Goal: Task Accomplishment & Management: Manage account settings

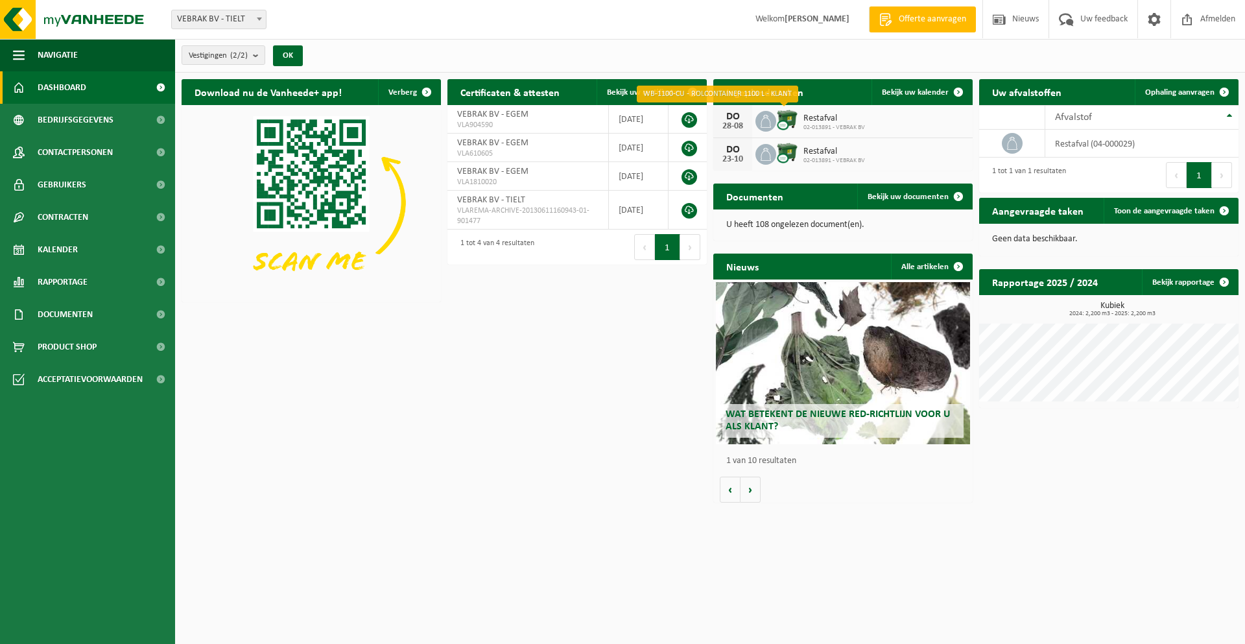
click at [793, 115] on img at bounding box center [787, 120] width 22 height 22
click at [761, 117] on icon at bounding box center [765, 121] width 13 height 13
click at [728, 126] on div "28-08" at bounding box center [732, 126] width 26 height 9
click at [943, 88] on span "Bekijk uw kalender" at bounding box center [915, 92] width 67 height 8
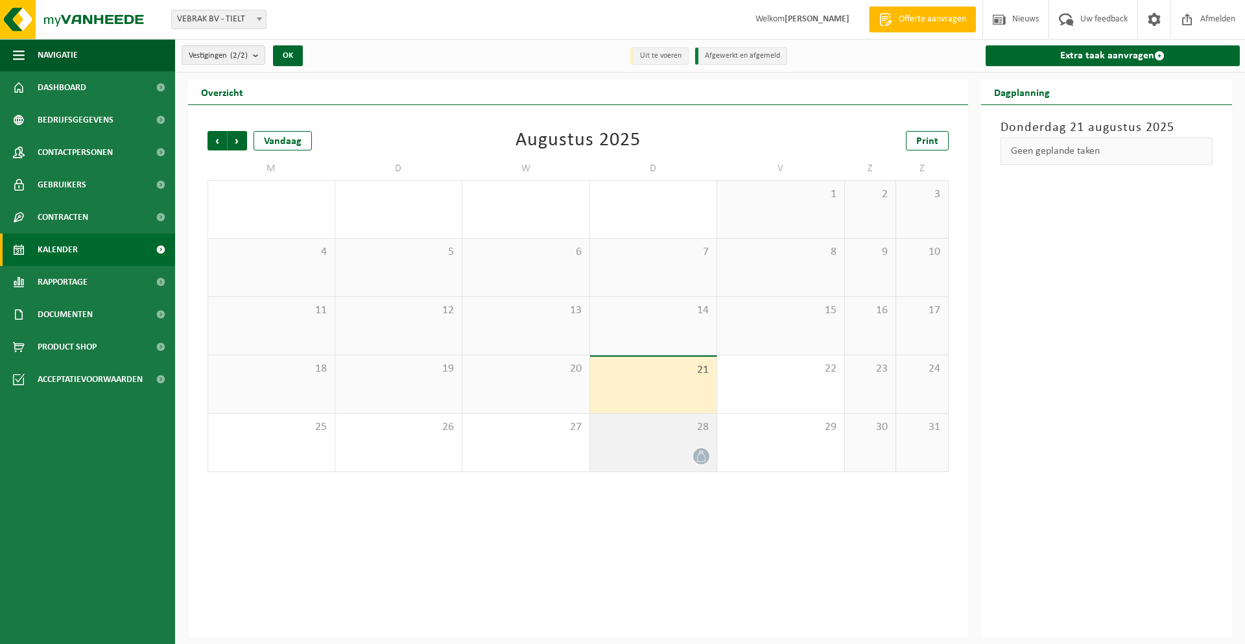
click at [677, 450] on div at bounding box center [653, 456] width 114 height 18
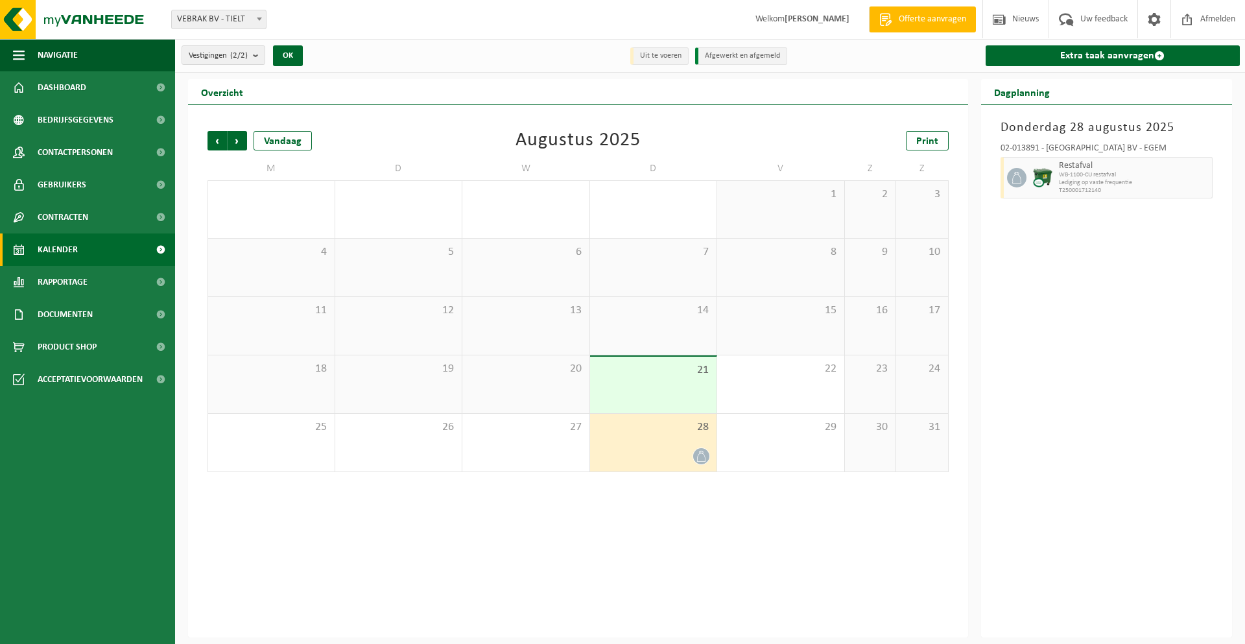
drag, startPoint x: 677, startPoint y: 450, endPoint x: 705, endPoint y: 471, distance: 35.3
click at [697, 479] on div "Vorige Volgende Vandaag Augustus 2025 Print M D W D V Z Z 28 29 30 31 1 2 3 4 5…" at bounding box center [578, 301] width 754 height 367
click at [700, 455] on icon at bounding box center [700, 455] width 11 height 11
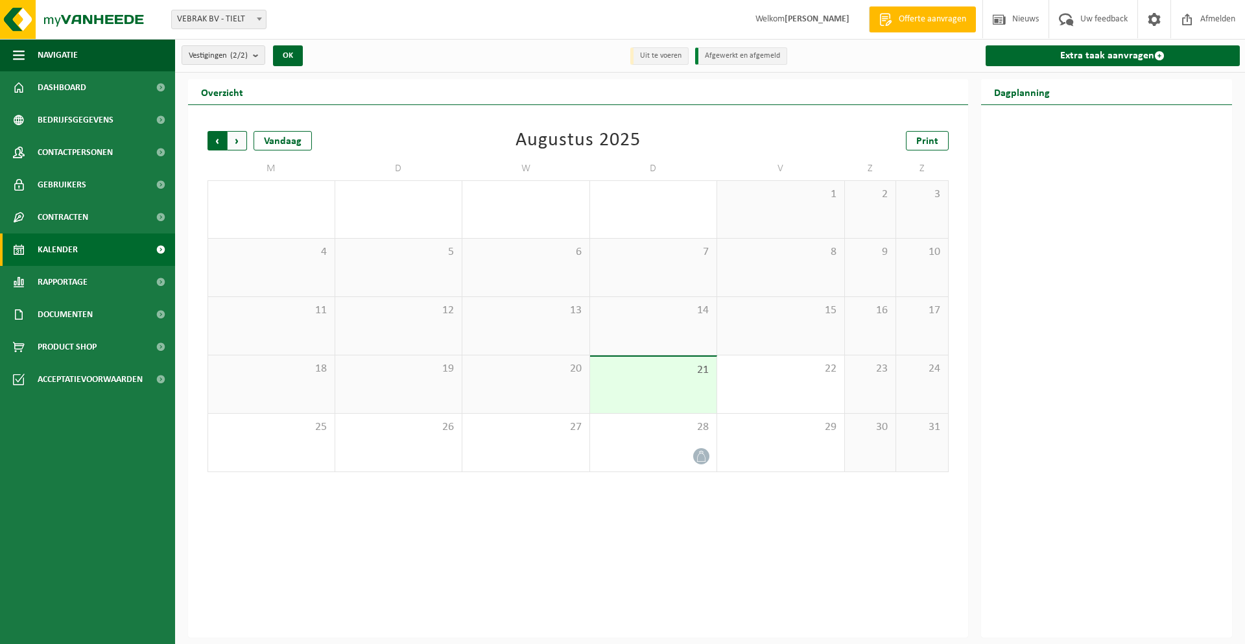
click at [233, 145] on span "Volgende" at bounding box center [237, 140] width 19 height 19
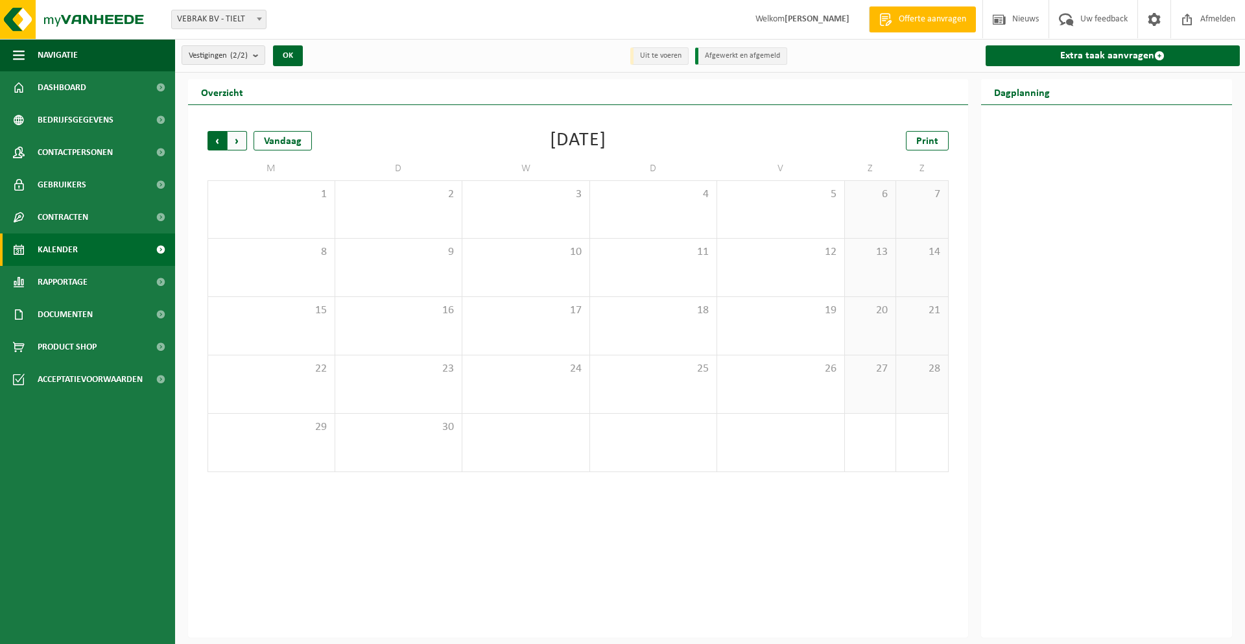
click at [233, 146] on span "Volgende" at bounding box center [237, 140] width 19 height 19
click at [212, 131] on span "Vorige" at bounding box center [216, 140] width 19 height 19
click at [213, 139] on span "Vorige" at bounding box center [216, 140] width 19 height 19
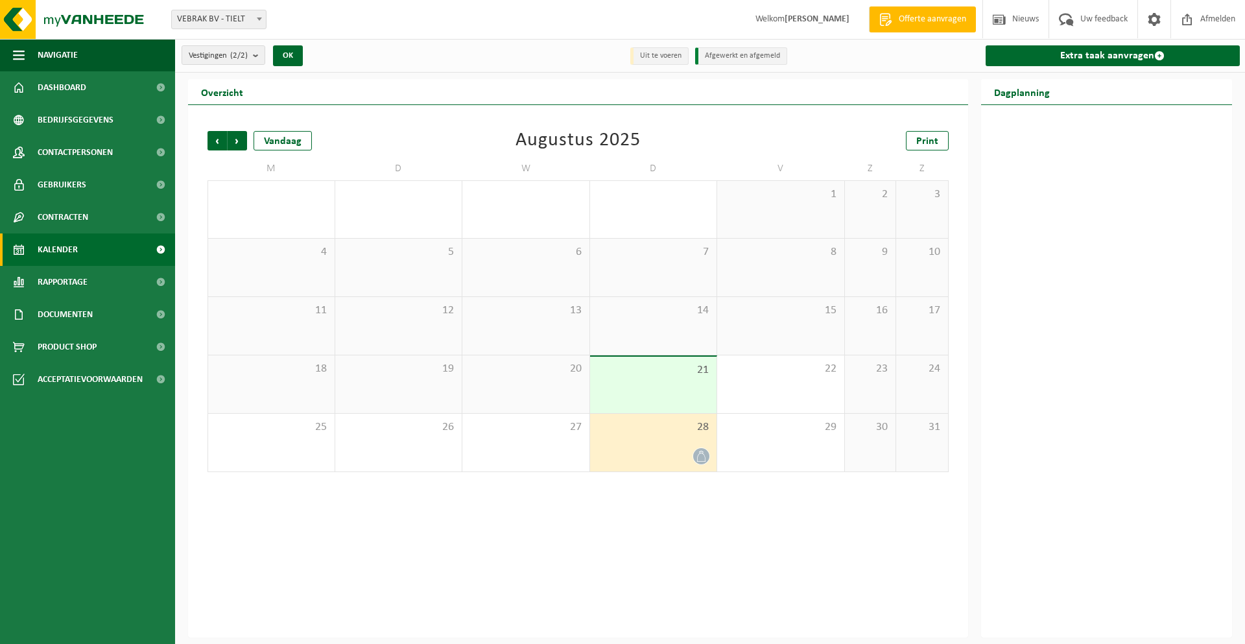
click at [651, 456] on div at bounding box center [653, 456] width 114 height 18
drag, startPoint x: 651, startPoint y: 456, endPoint x: 698, endPoint y: 480, distance: 53.3
click at [698, 480] on div "Vorige Volgende Vandaag Augustus 2025 Print M D W D V Z Z 28 29 30 31 1 2 3 4 5…" at bounding box center [578, 301] width 754 height 367
click at [683, 441] on div "28" at bounding box center [653, 443] width 127 height 58
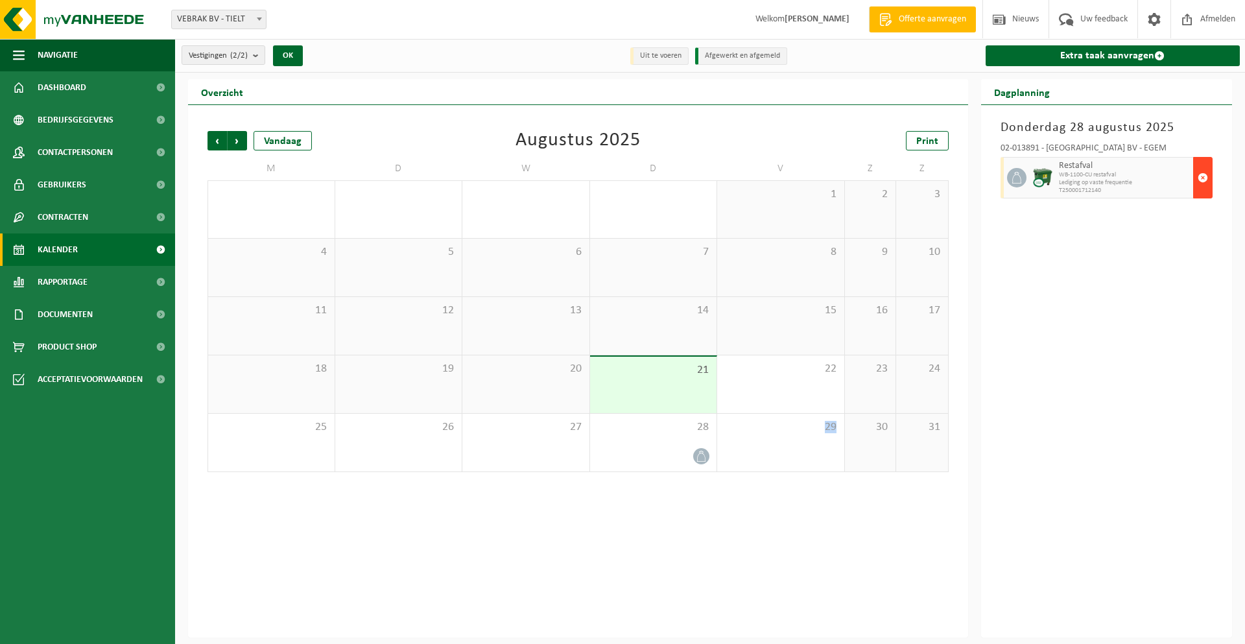
click at [1197, 178] on span "button" at bounding box center [1202, 178] width 10 height 26
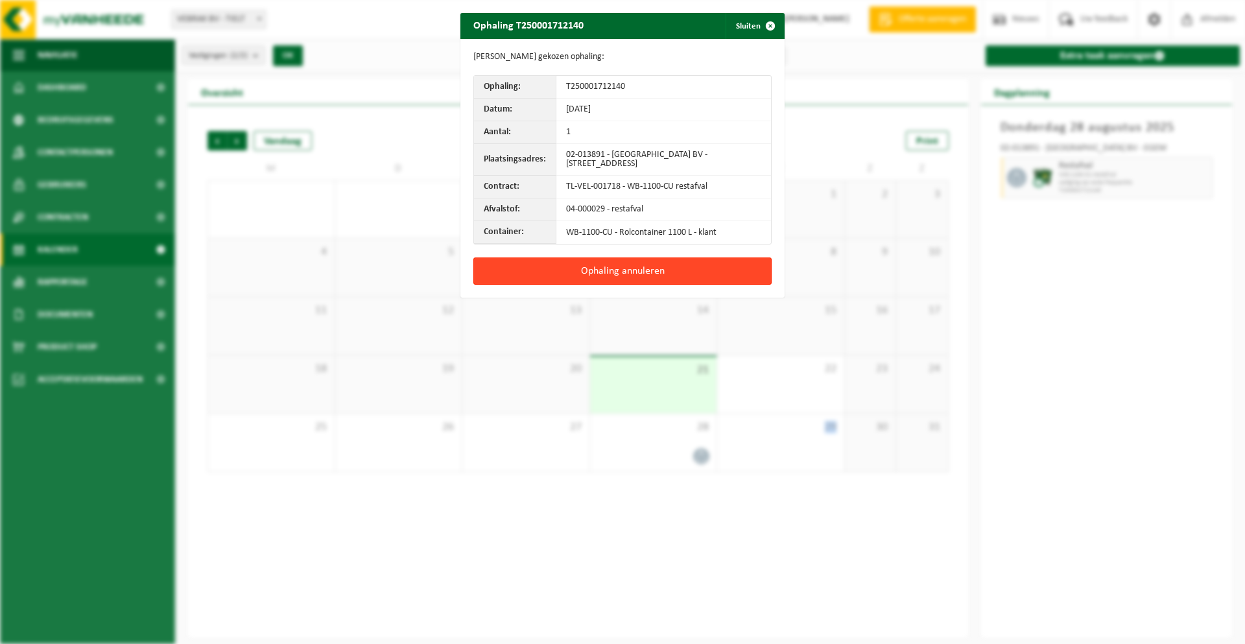
click at [590, 275] on button "Ophaling annuleren" at bounding box center [622, 270] width 298 height 27
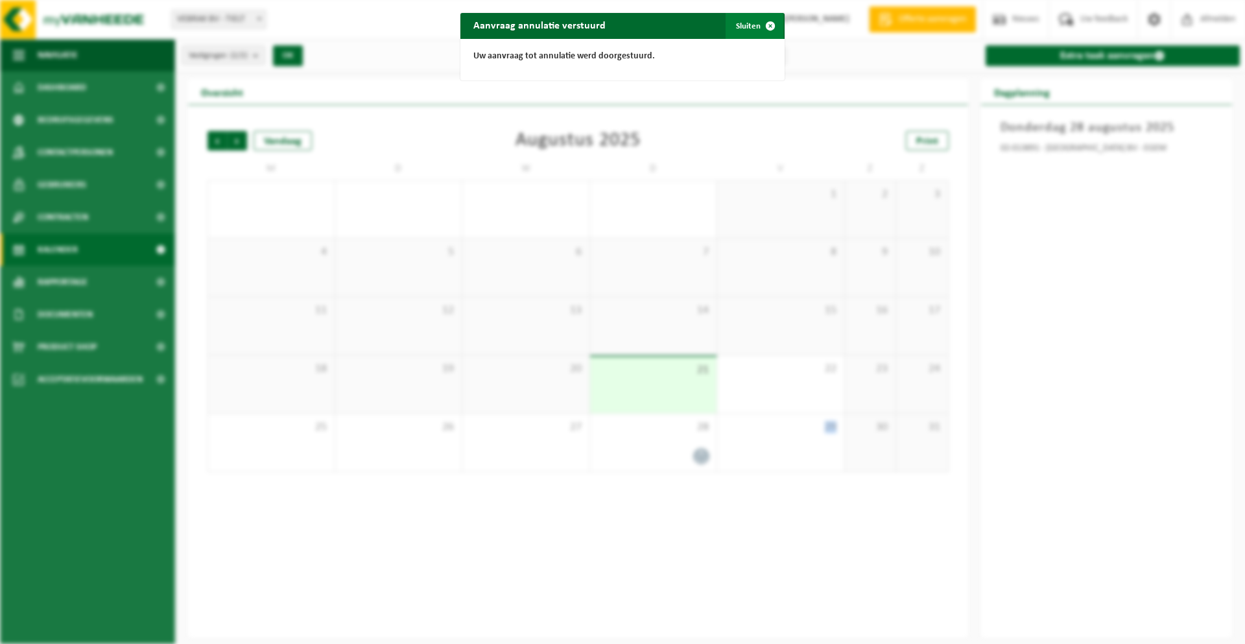
click at [769, 18] on span "button" at bounding box center [770, 26] width 26 height 26
